Goal: Task Accomplishment & Management: Use online tool/utility

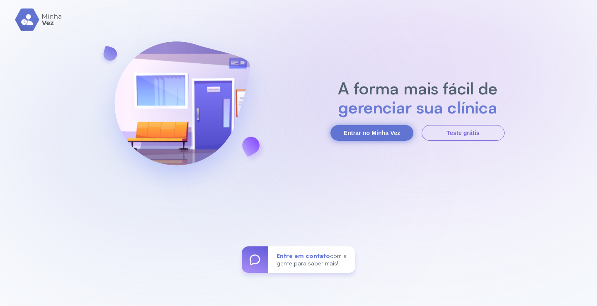
click at [379, 135] on button "Entrar no Minha Vez" at bounding box center [371, 133] width 83 height 16
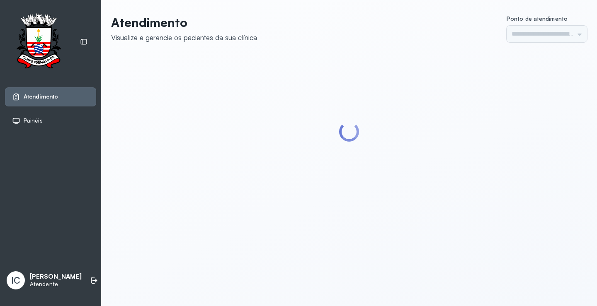
type input "*********"
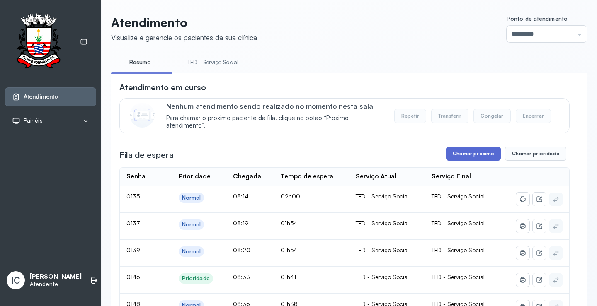
click at [478, 154] on button "Chamar próximo" at bounding box center [473, 154] width 55 height 14
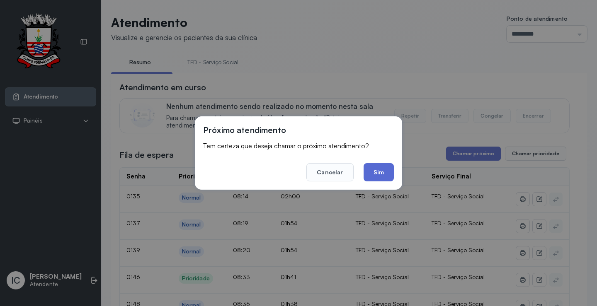
click at [386, 174] on button "Sim" at bounding box center [378, 172] width 30 height 18
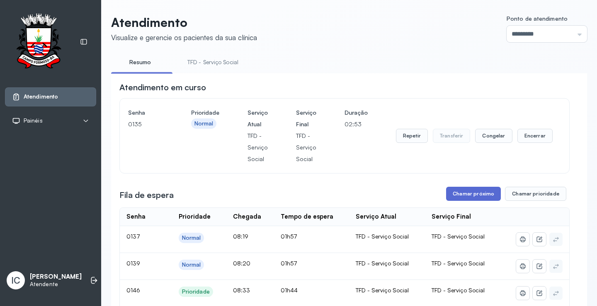
click at [475, 198] on button "Chamar próximo" at bounding box center [473, 194] width 55 height 14
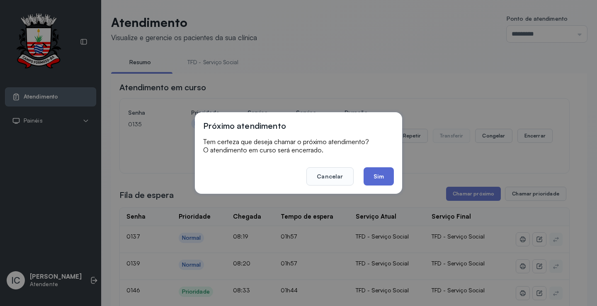
click at [383, 179] on button "Sim" at bounding box center [378, 176] width 30 height 18
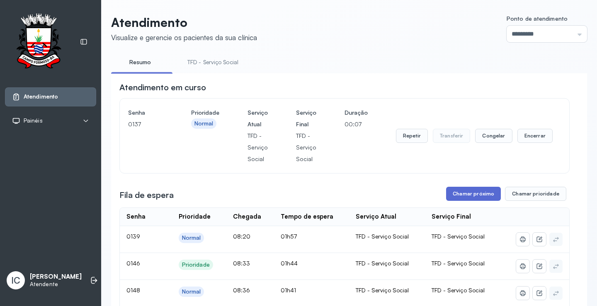
click at [465, 196] on button "Chamar próximo" at bounding box center [473, 194] width 55 height 14
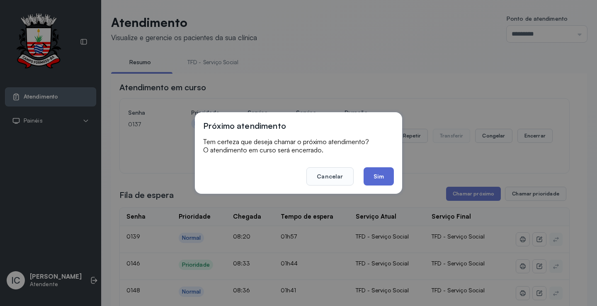
click at [385, 177] on button "Sim" at bounding box center [378, 176] width 30 height 18
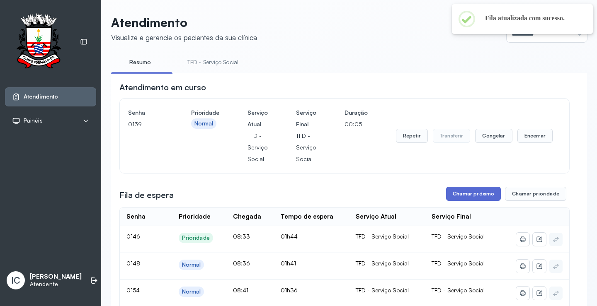
click at [467, 194] on button "Chamar próximo" at bounding box center [473, 194] width 55 height 14
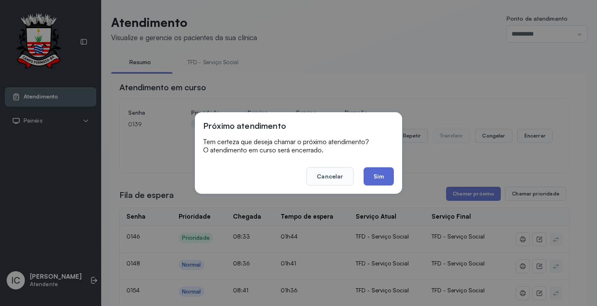
click at [387, 178] on button "Sim" at bounding box center [378, 176] width 30 height 18
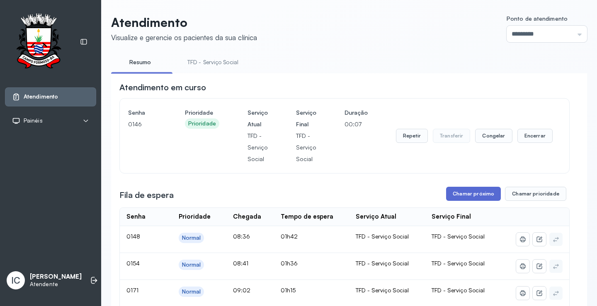
click at [474, 199] on button "Chamar próximo" at bounding box center [473, 194] width 55 height 14
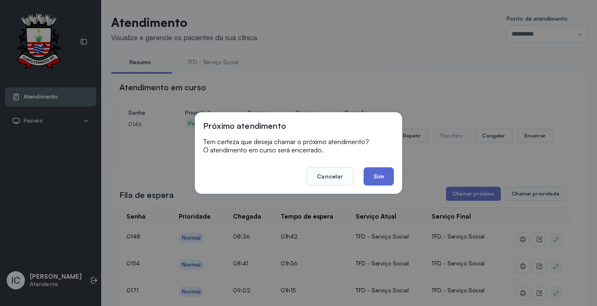
click at [379, 181] on button "Sim" at bounding box center [378, 176] width 30 height 18
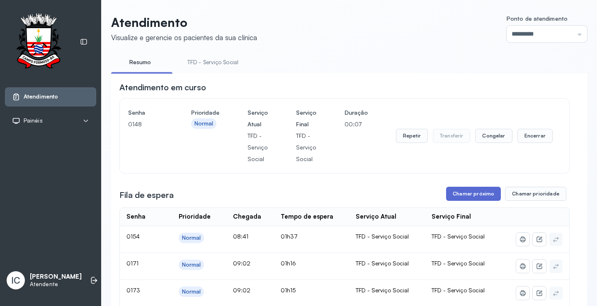
click at [469, 196] on button "Chamar próximo" at bounding box center [473, 194] width 55 height 14
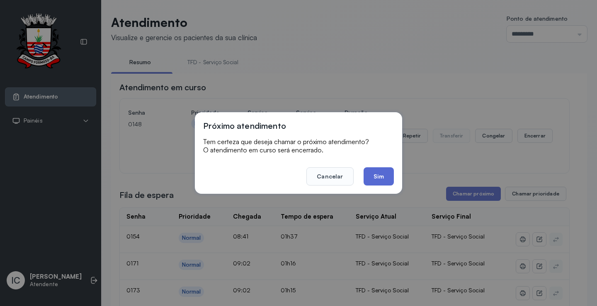
click at [385, 179] on button "Sim" at bounding box center [378, 176] width 30 height 18
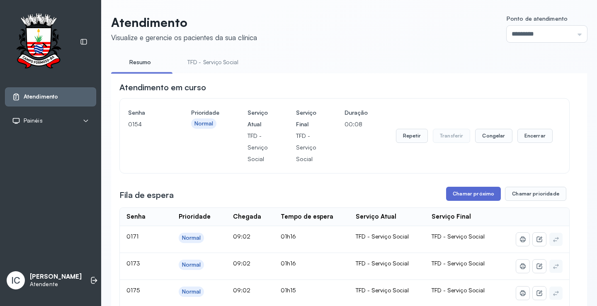
click at [453, 197] on button "Chamar próximo" at bounding box center [473, 194] width 55 height 14
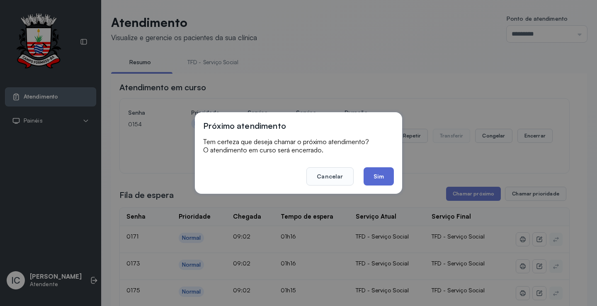
click at [374, 179] on button "Sim" at bounding box center [378, 176] width 30 height 18
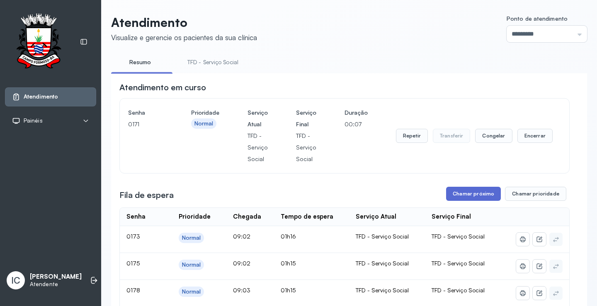
click at [486, 198] on button "Chamar próximo" at bounding box center [473, 194] width 55 height 14
click at [471, 196] on button "Chamar próximo" at bounding box center [473, 194] width 55 height 14
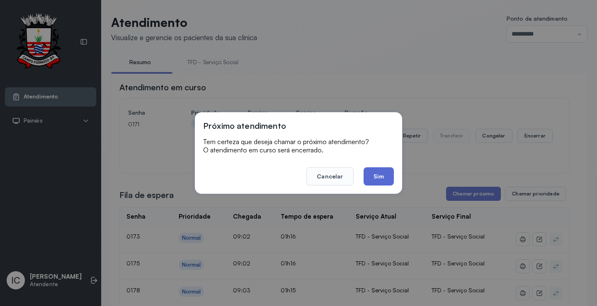
click at [387, 174] on button "Sim" at bounding box center [378, 176] width 30 height 18
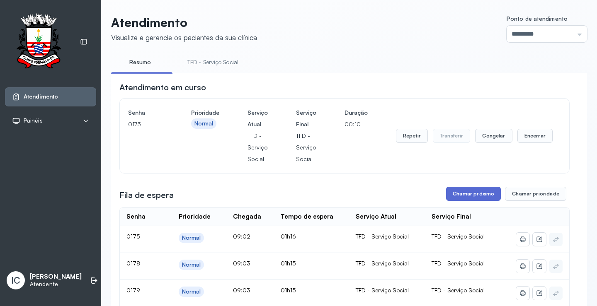
click at [468, 192] on button "Chamar próximo" at bounding box center [473, 194] width 55 height 14
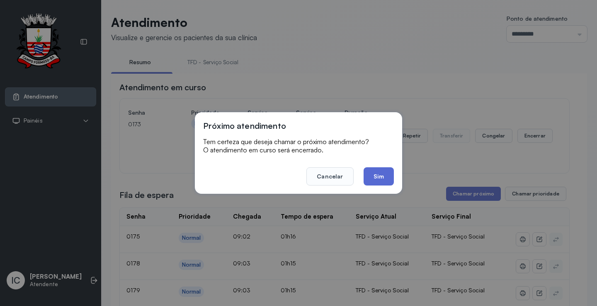
click at [385, 180] on button "Sim" at bounding box center [378, 176] width 30 height 18
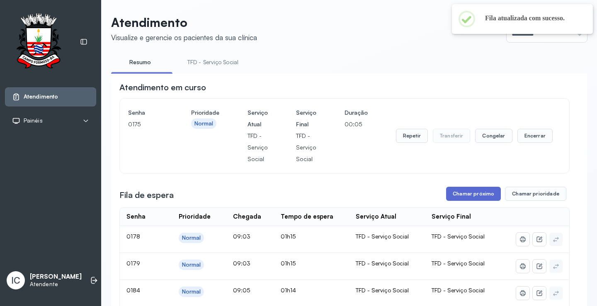
click at [468, 199] on button "Chamar próximo" at bounding box center [473, 194] width 55 height 14
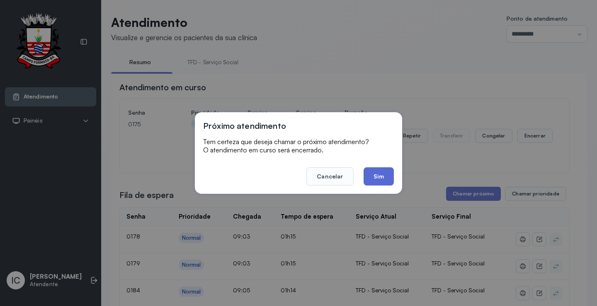
click at [384, 179] on button "Sim" at bounding box center [378, 176] width 30 height 18
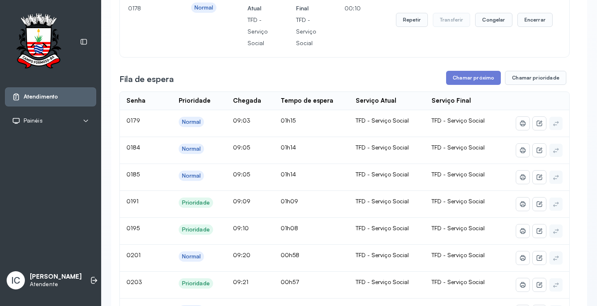
scroll to position [75, 0]
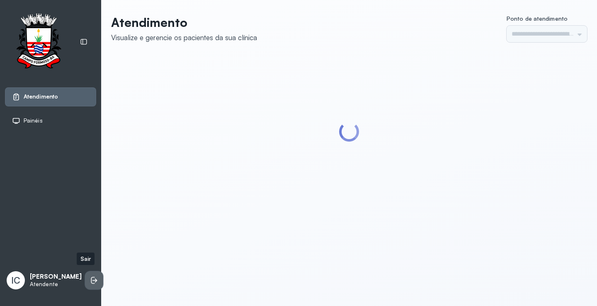
type input "*********"
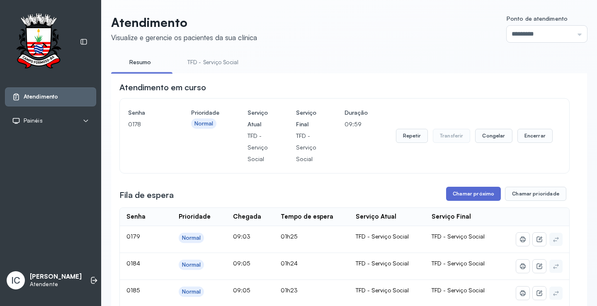
click at [478, 198] on button "Chamar próximo" at bounding box center [473, 194] width 55 height 14
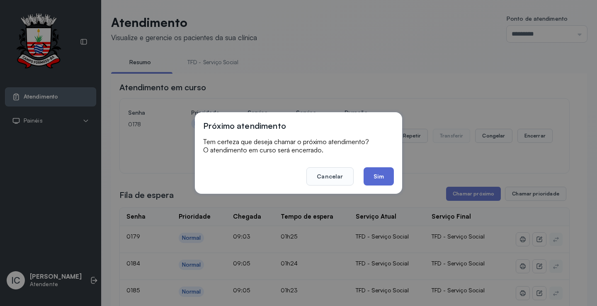
click at [388, 177] on button "Sim" at bounding box center [378, 176] width 30 height 18
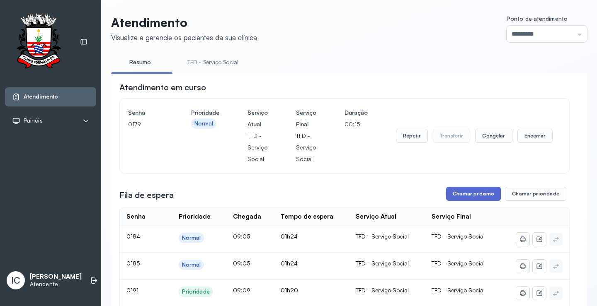
click at [458, 197] on button "Chamar próximo" at bounding box center [473, 194] width 55 height 14
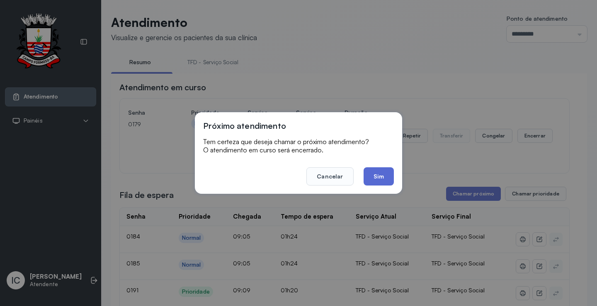
click at [381, 177] on button "Sim" at bounding box center [378, 176] width 30 height 18
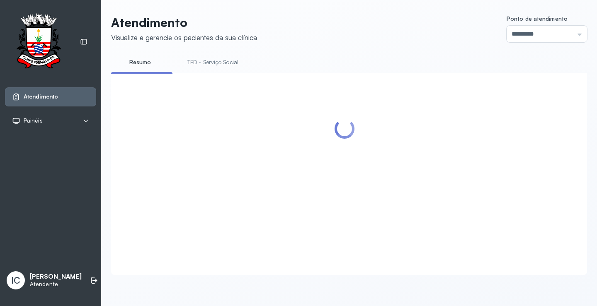
drag, startPoint x: 381, startPoint y: 177, endPoint x: 315, endPoint y: 146, distance: 72.9
click at [315, 146] on div at bounding box center [344, 164] width 450 height 165
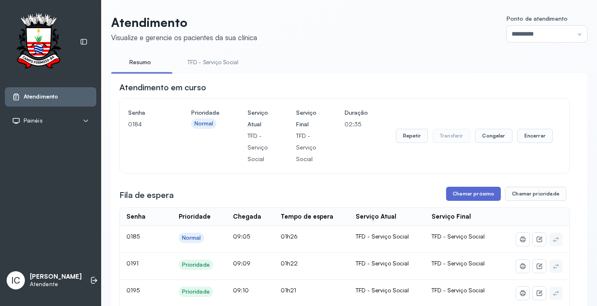
click at [465, 195] on button "Chamar próximo" at bounding box center [473, 194] width 55 height 14
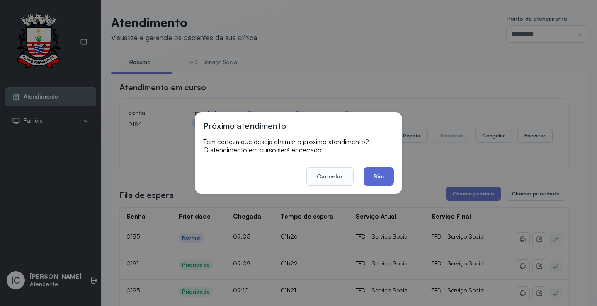
click at [387, 183] on button "Sim" at bounding box center [378, 176] width 30 height 18
